Goal: Information Seeking & Learning: Learn about a topic

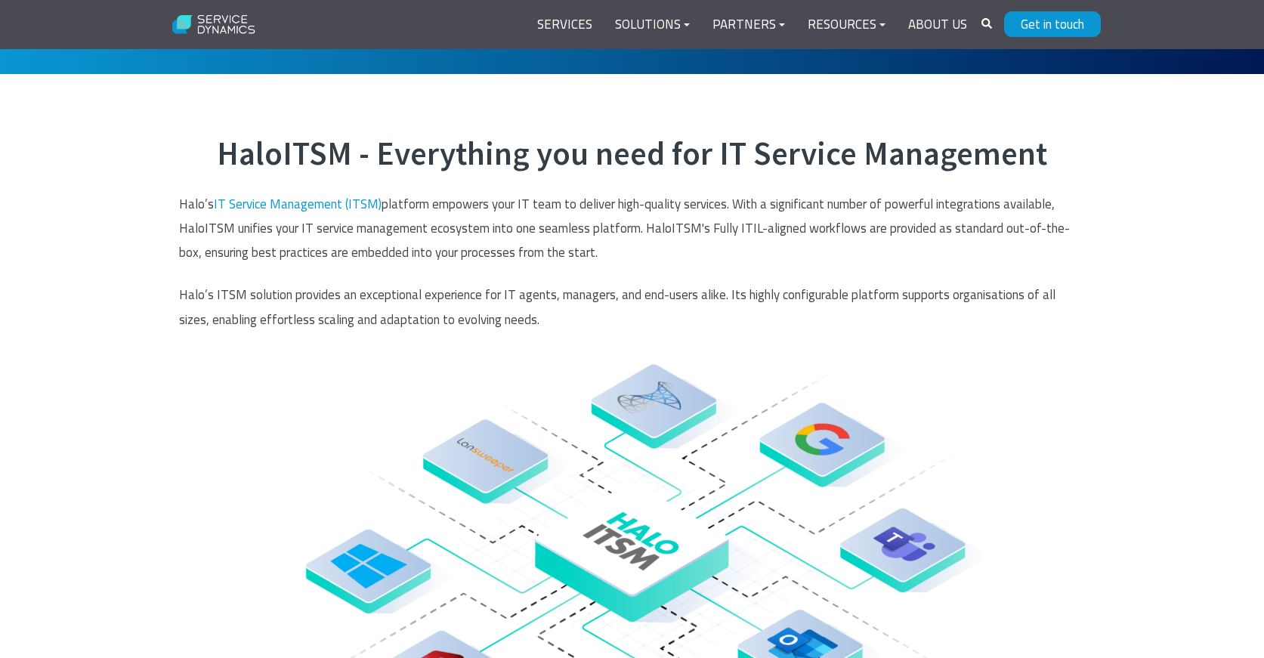
scroll to position [581, 0]
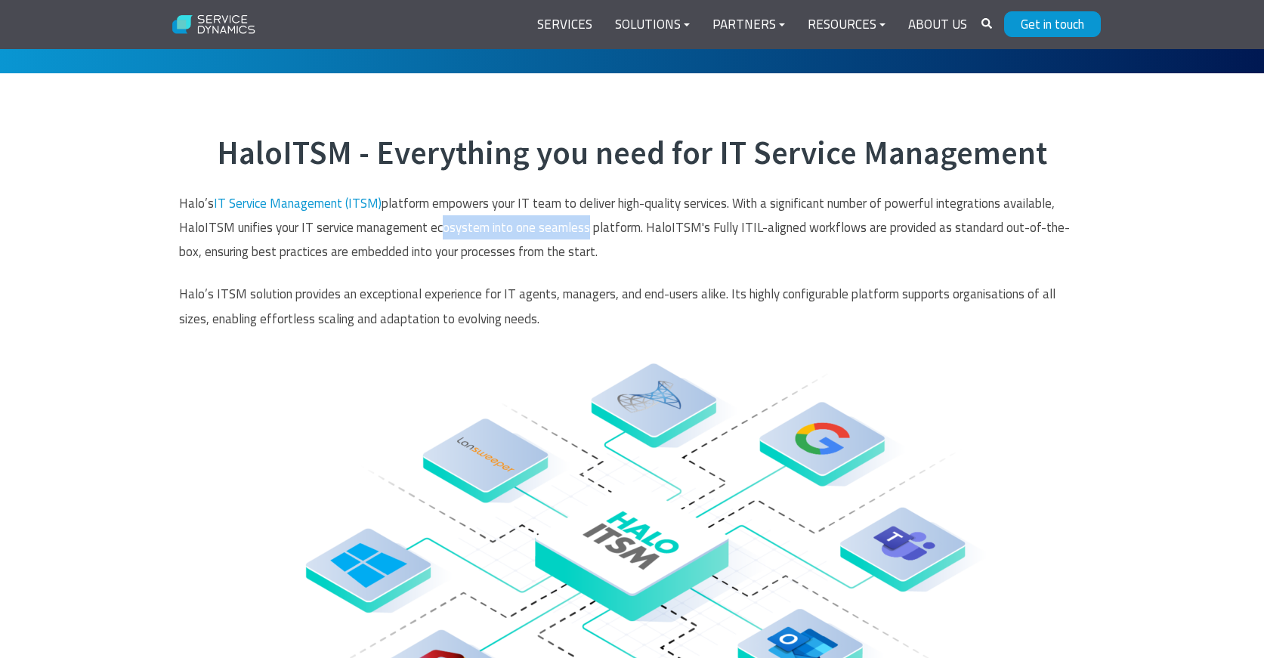
drag, startPoint x: 436, startPoint y: 229, endPoint x: 583, endPoint y: 235, distance: 146.7
click at [583, 235] on p "Halo’s IT Service Management (ITSM) platform empowers your IT team to deliver h…" at bounding box center [632, 227] width 907 height 73
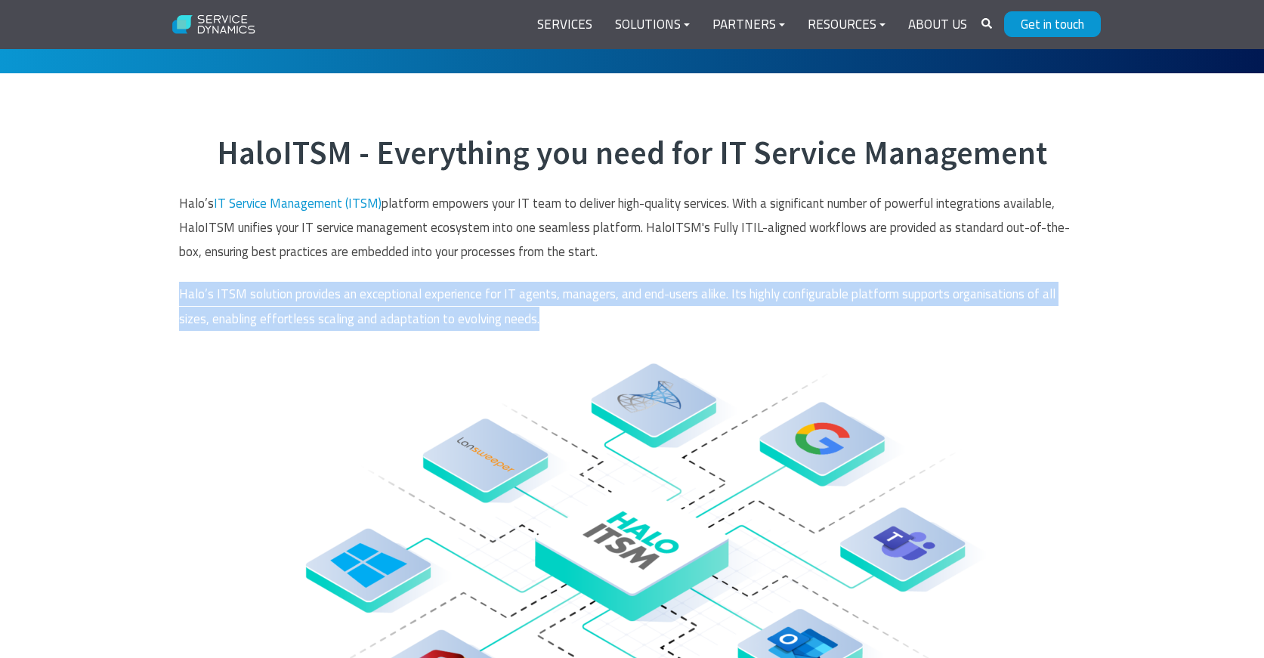
drag, startPoint x: 178, startPoint y: 293, endPoint x: 535, endPoint y: 312, distance: 357.2
click at [535, 312] on div "HaloITSM - Everything you need for IT Service Management Halo’s IT Service Mana…" at bounding box center [632, 532] width 937 height 797
click at [535, 312] on img at bounding box center [633, 564] width 774 height 580
click at [336, 306] on img at bounding box center [633, 564] width 774 height 580
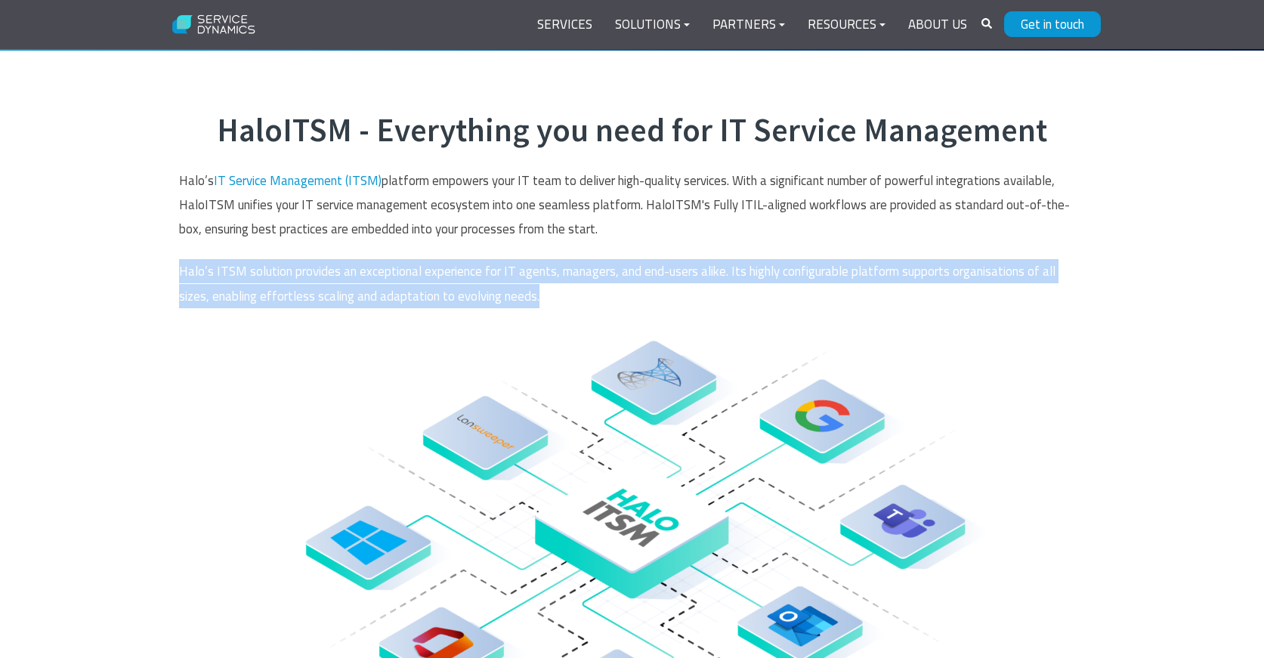
scroll to position [631, 0]
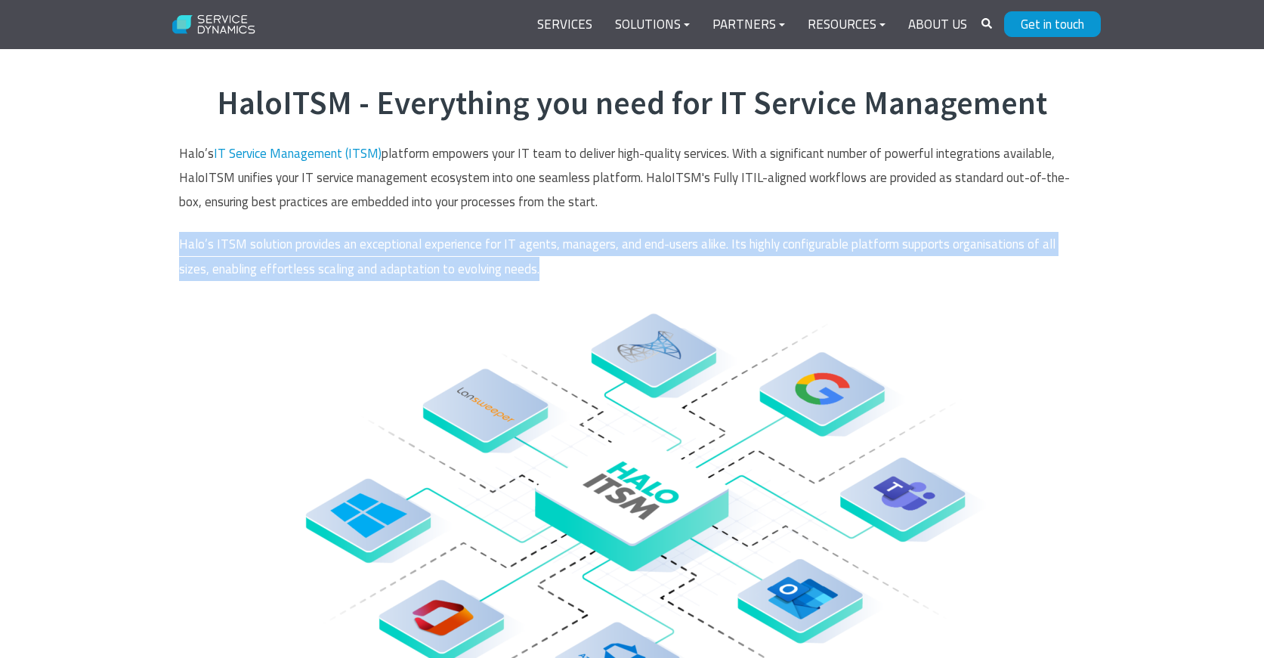
click at [141, 329] on div "HaloITSM - Everything you need for IT Service Management Halo’s IT Service Mana…" at bounding box center [632, 482] width 1264 height 918
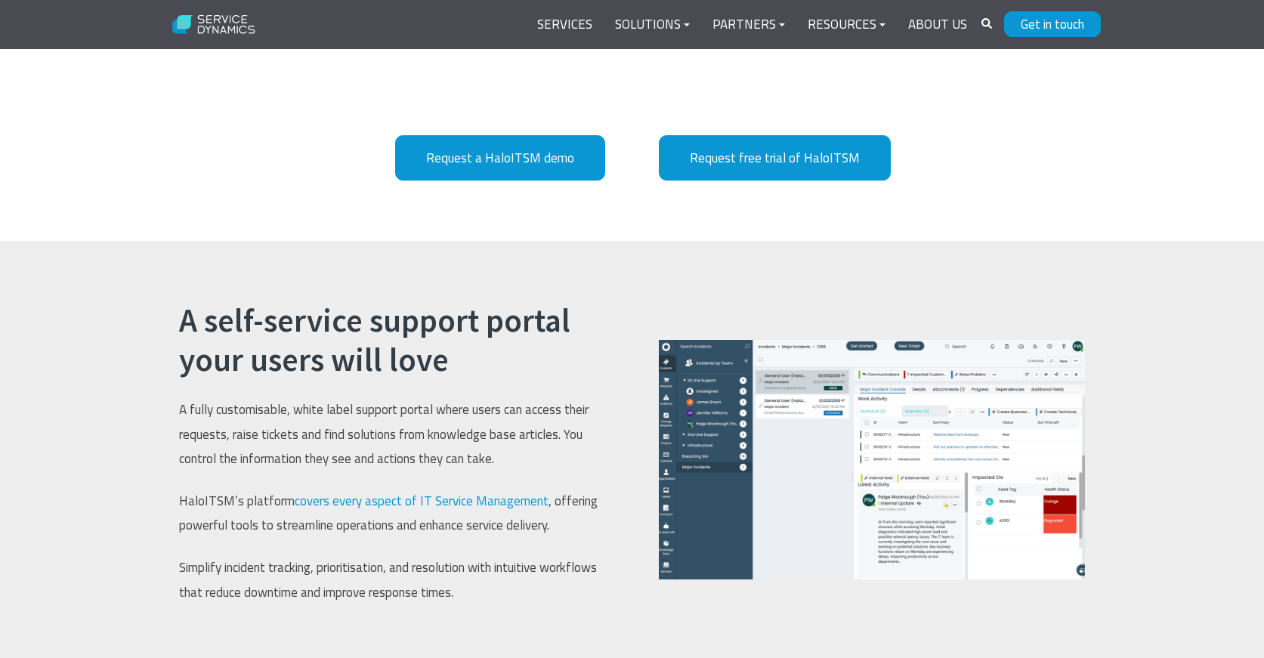
scroll to position [1334, 0]
